Goal: Task Accomplishment & Management: Complete application form

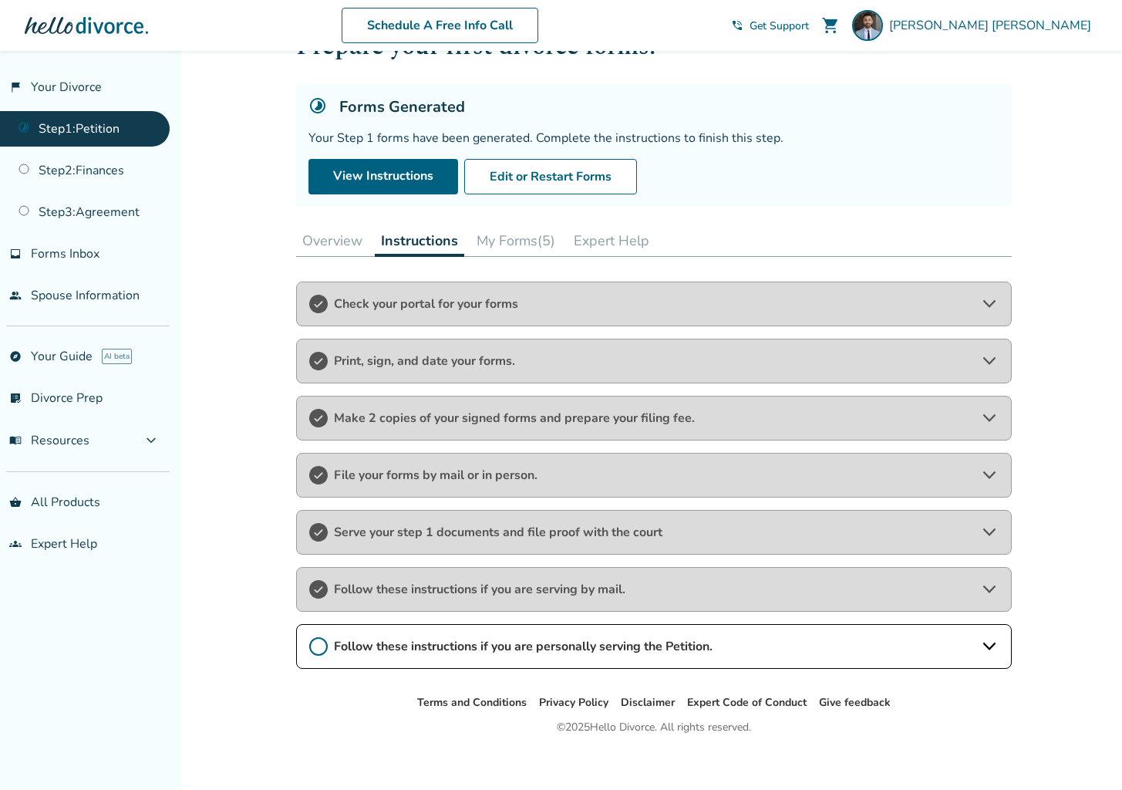
scroll to position [76, 0]
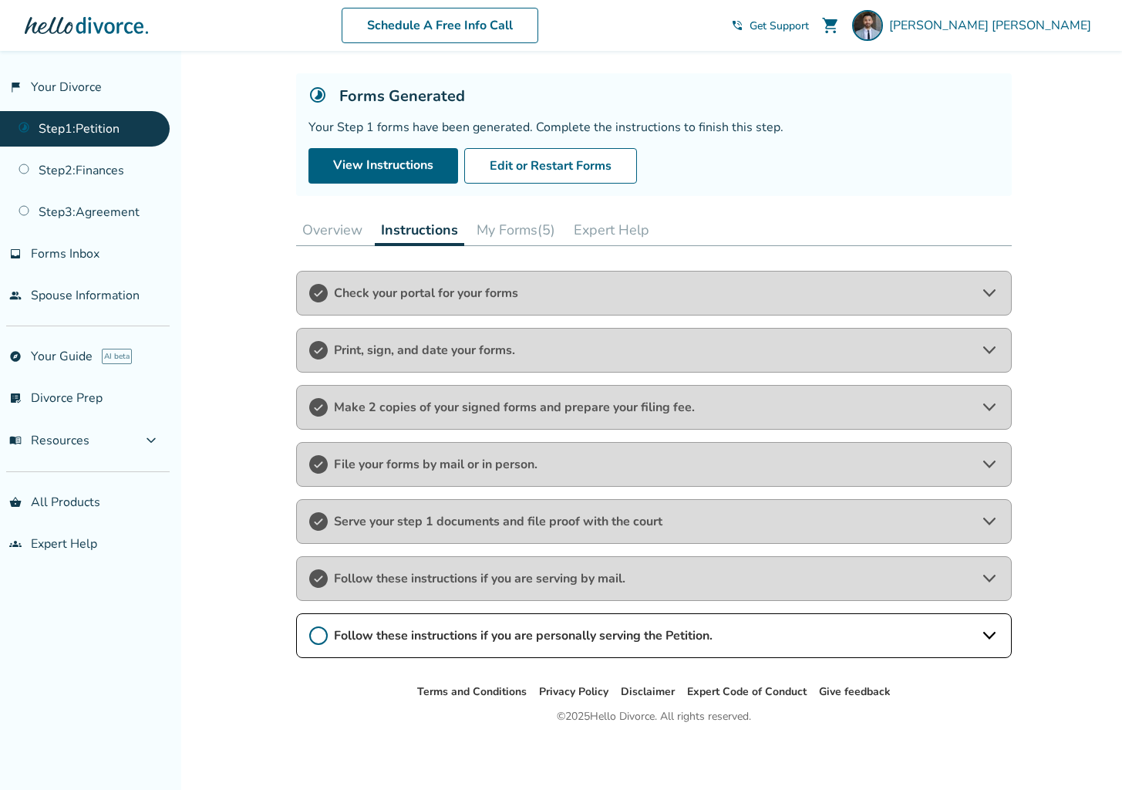
click at [420, 572] on span "Follow these instructions if you are serving by mail." at bounding box center [654, 578] width 640 height 17
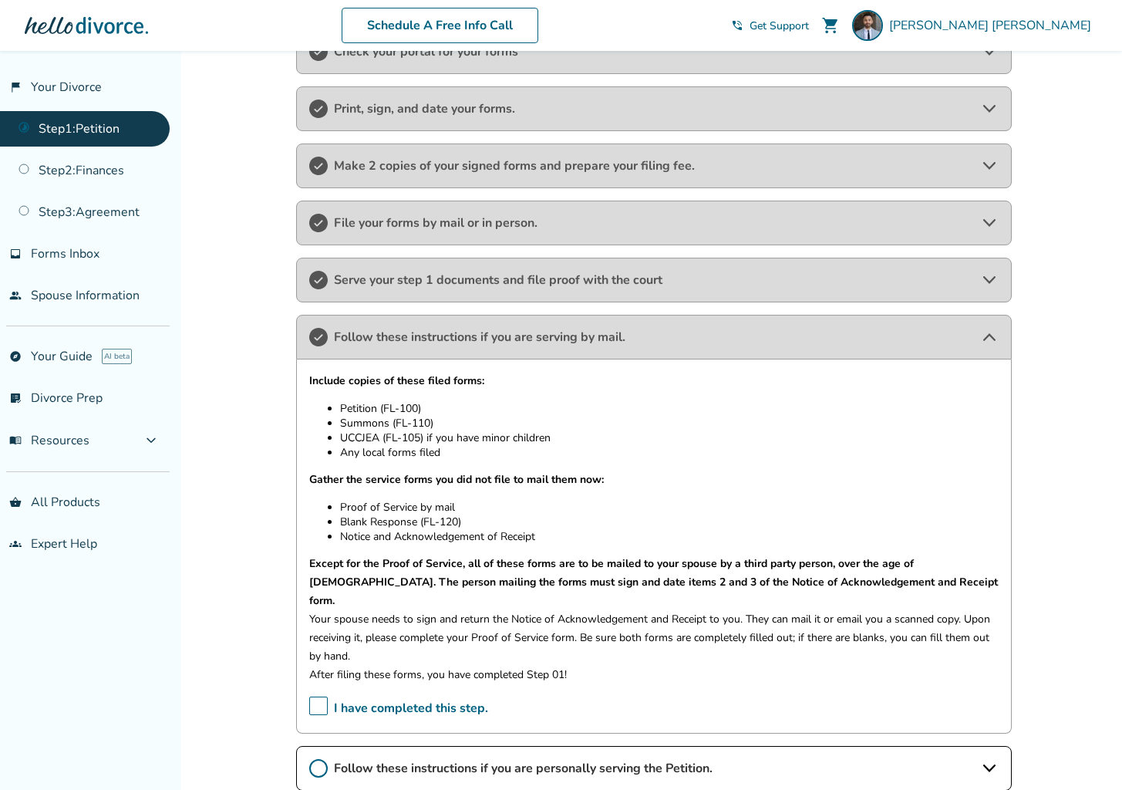
scroll to position [431, 0]
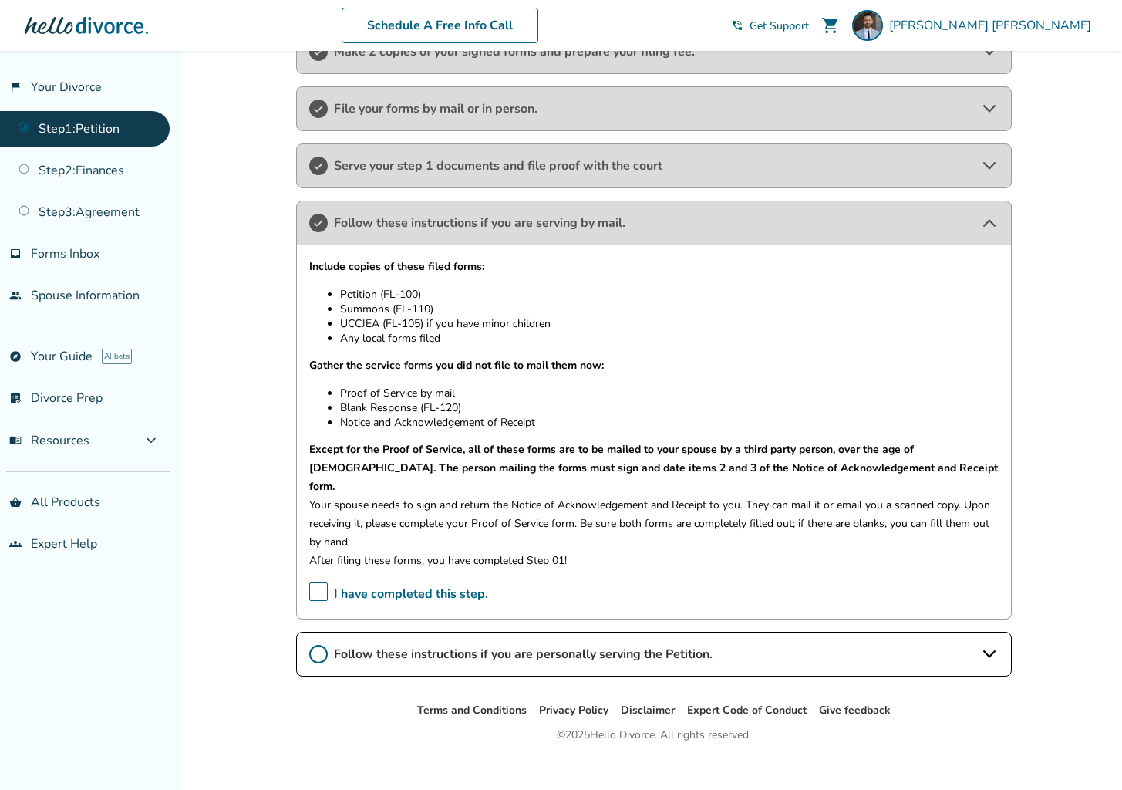
drag, startPoint x: 318, startPoint y: 575, endPoint x: 326, endPoint y: 571, distance: 9.0
click at [326, 582] on span "I have completed this step." at bounding box center [398, 594] width 179 height 24
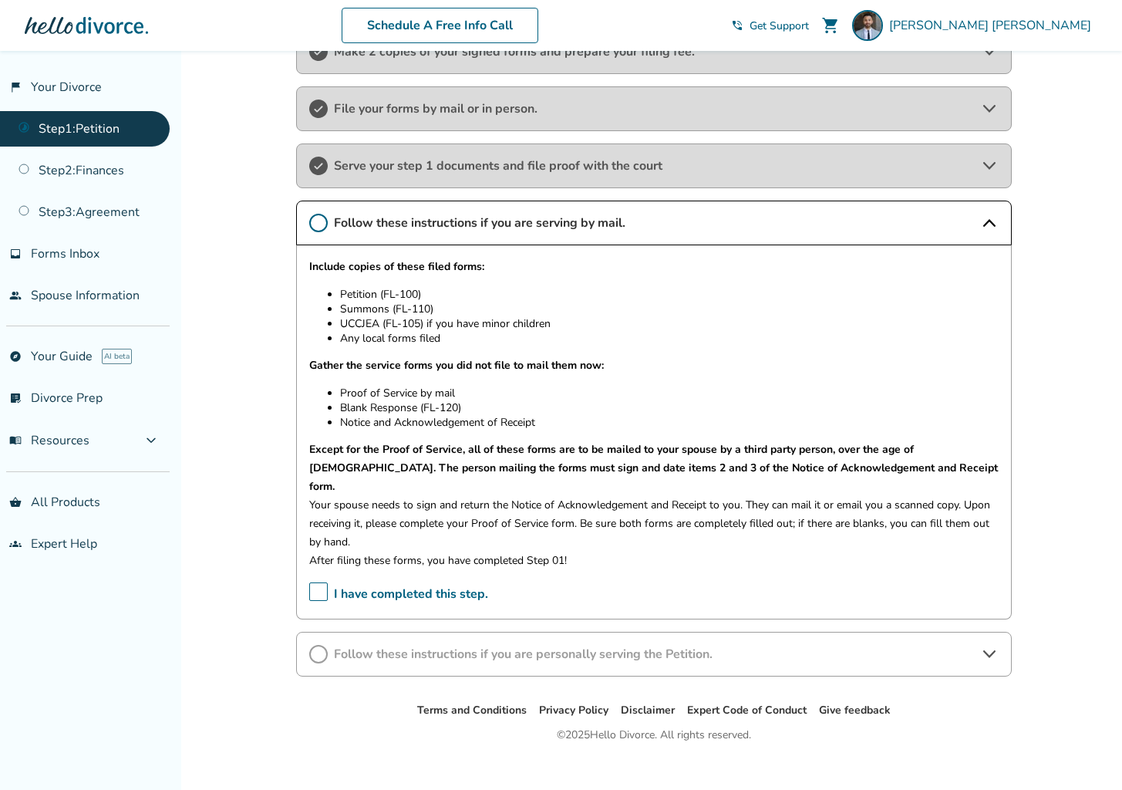
click at [316, 582] on span "I have completed this step." at bounding box center [398, 594] width 179 height 24
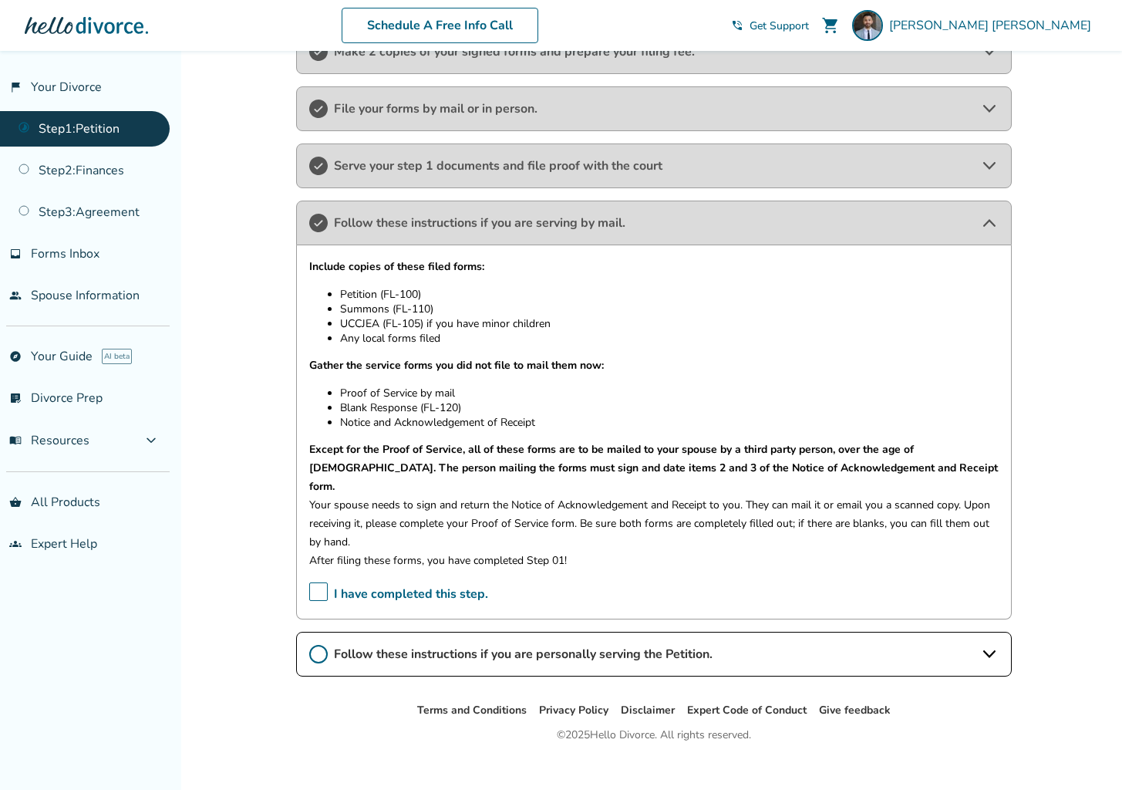
click at [991, 218] on icon at bounding box center [990, 223] width 19 height 19
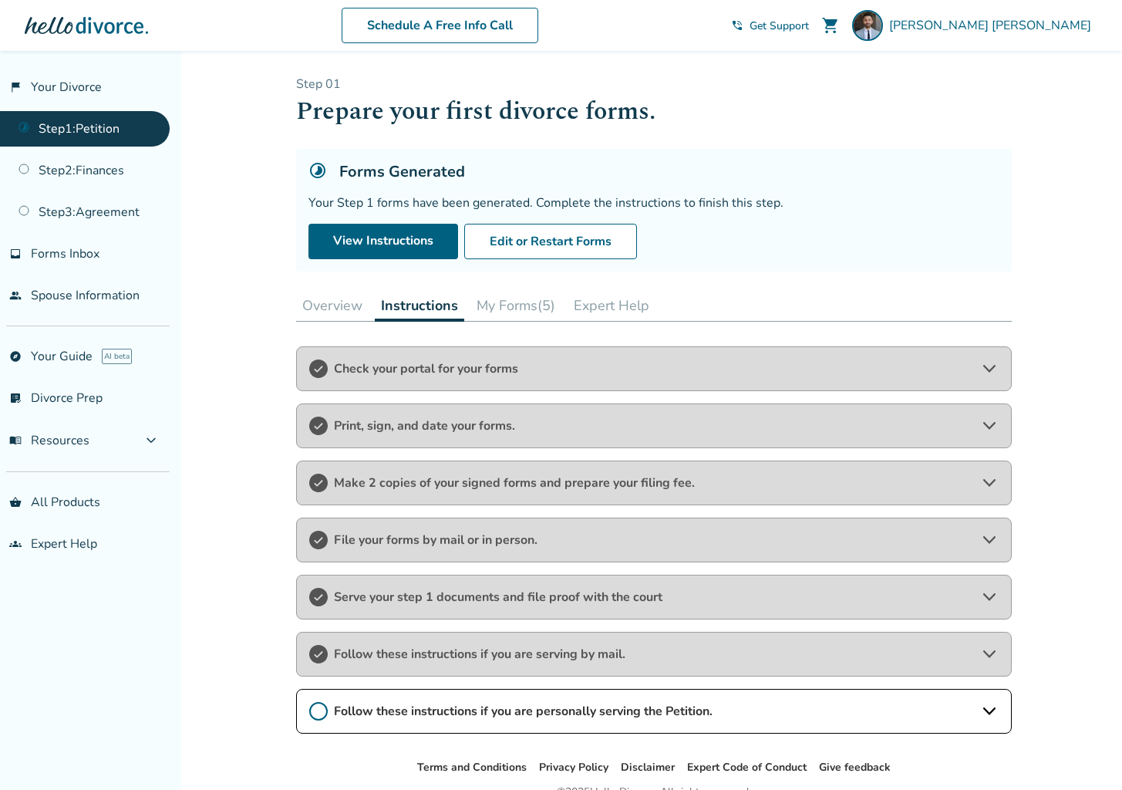
scroll to position [76, 0]
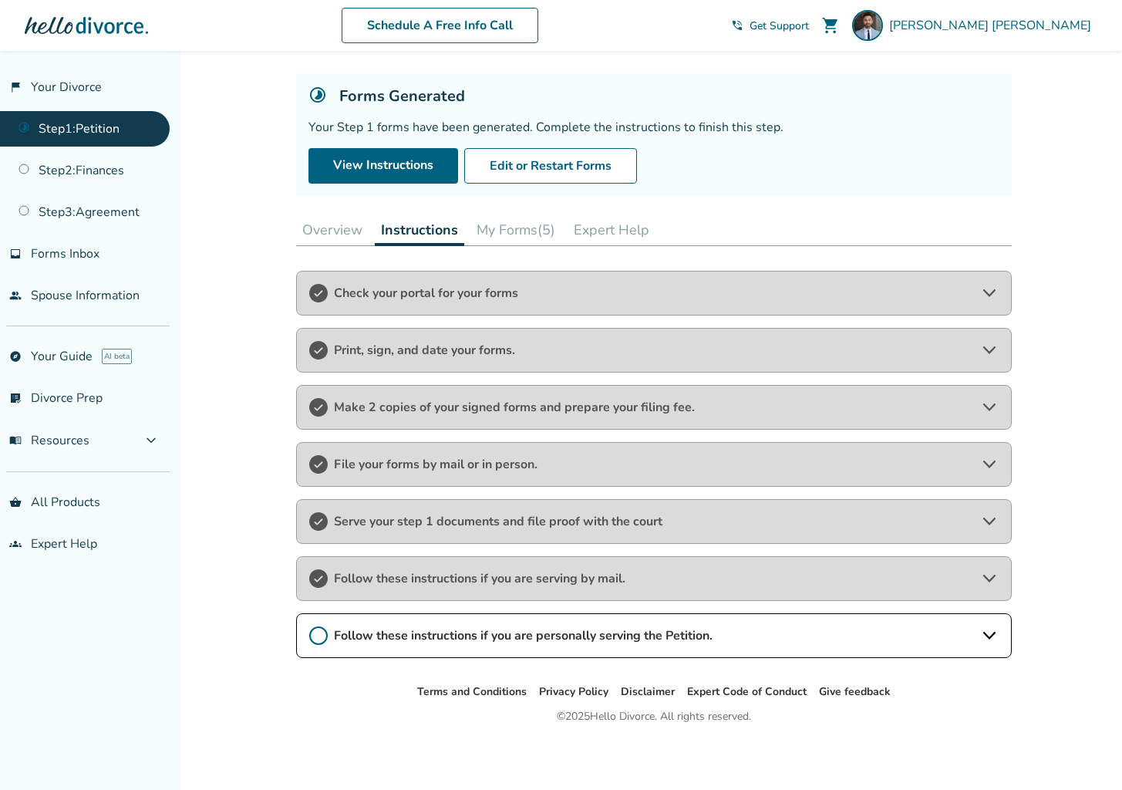
click at [564, 582] on span "Follow these instructions if you are serving by mail." at bounding box center [654, 578] width 640 height 17
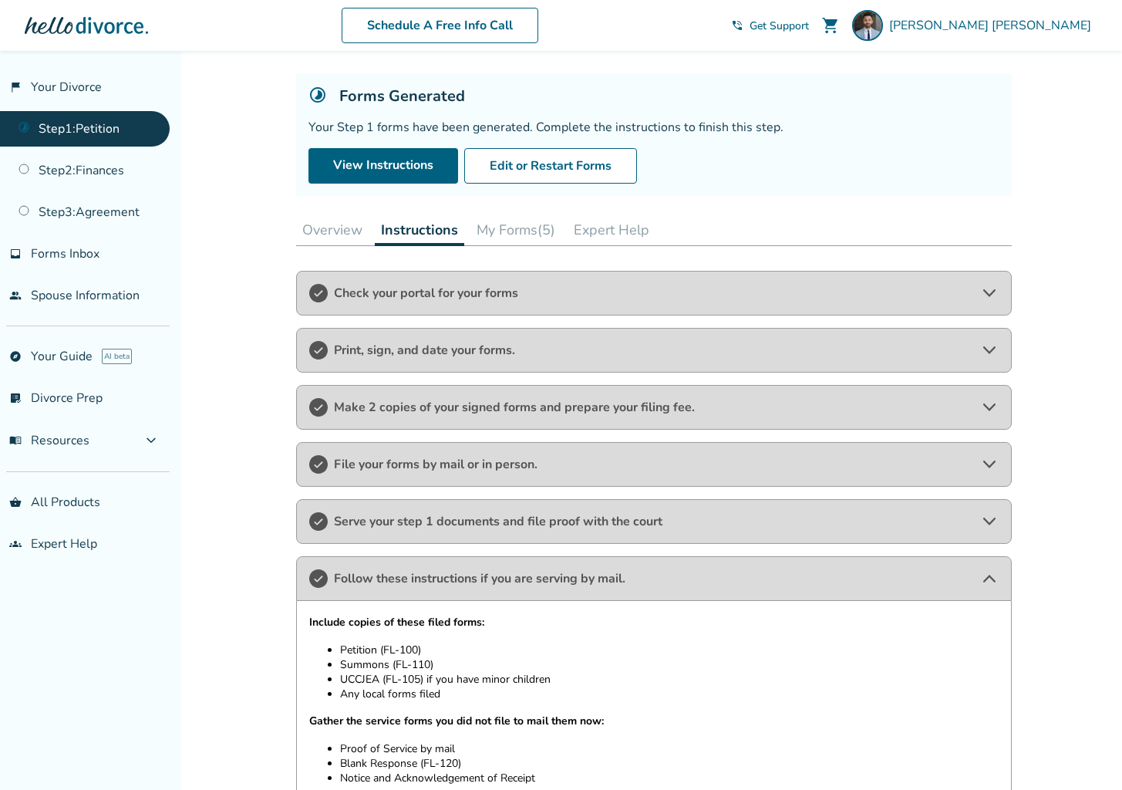
scroll to position [431, 0]
